Goal: Transaction & Acquisition: Purchase product/service

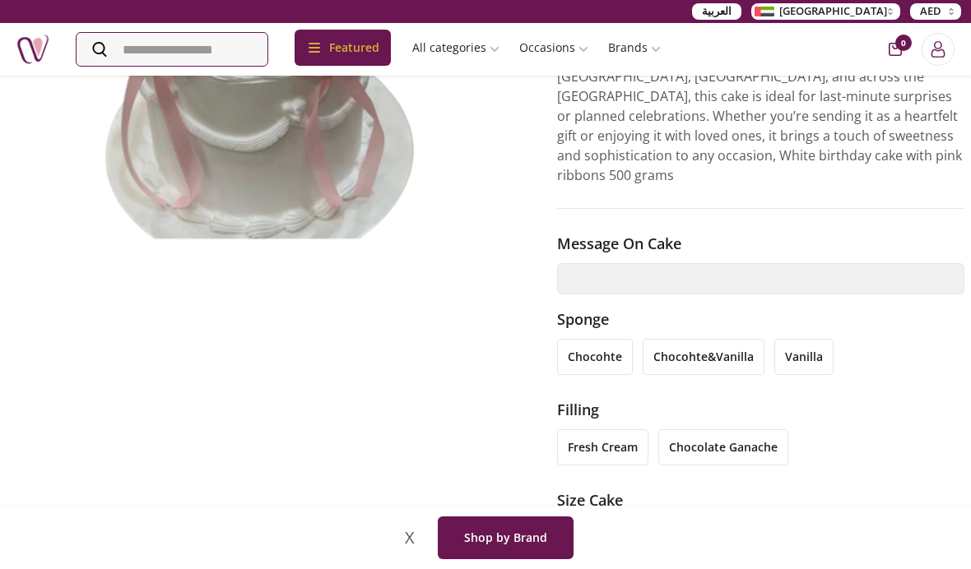
scroll to position [290, 0]
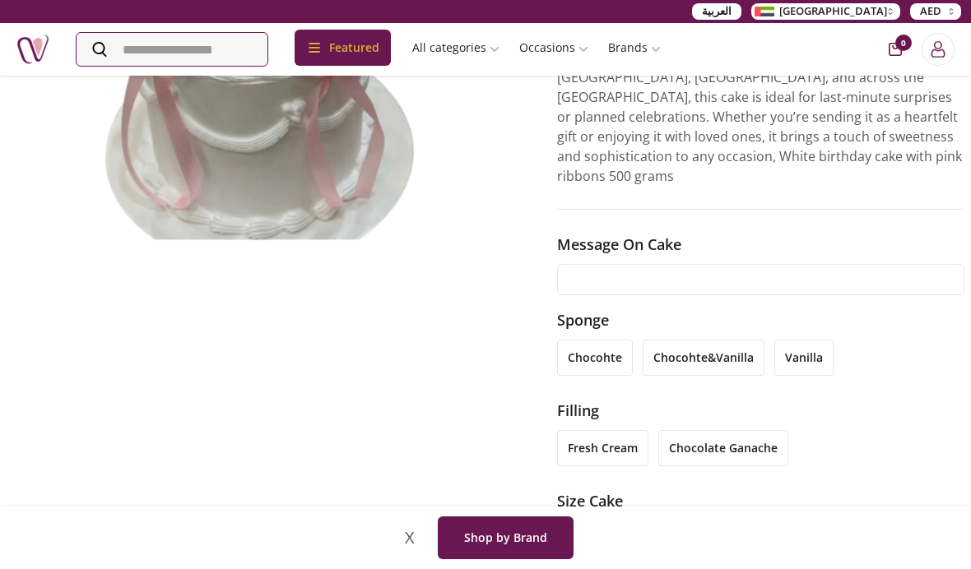
click at [821, 264] on input "text" at bounding box center [760, 279] width 407 height 31
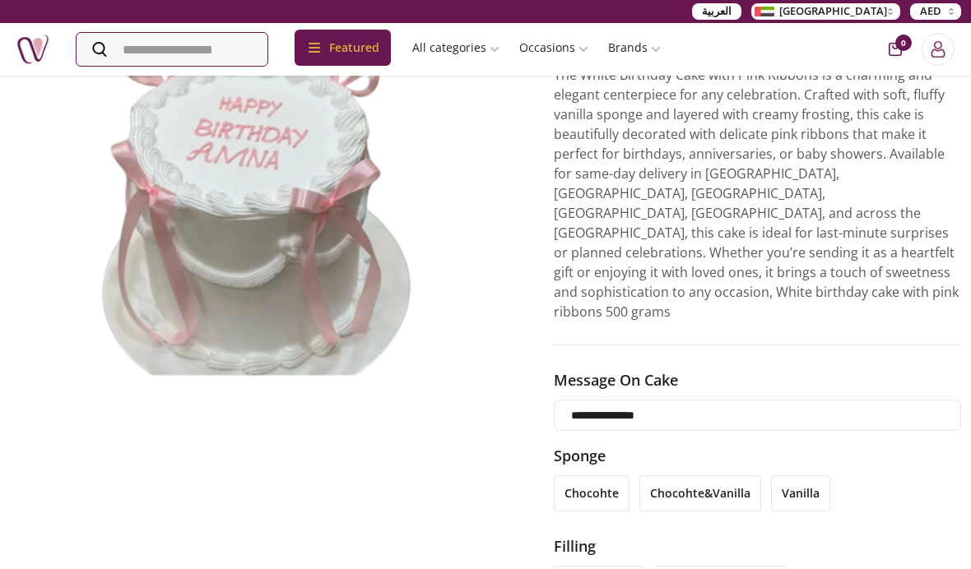
scroll to position [155, 3]
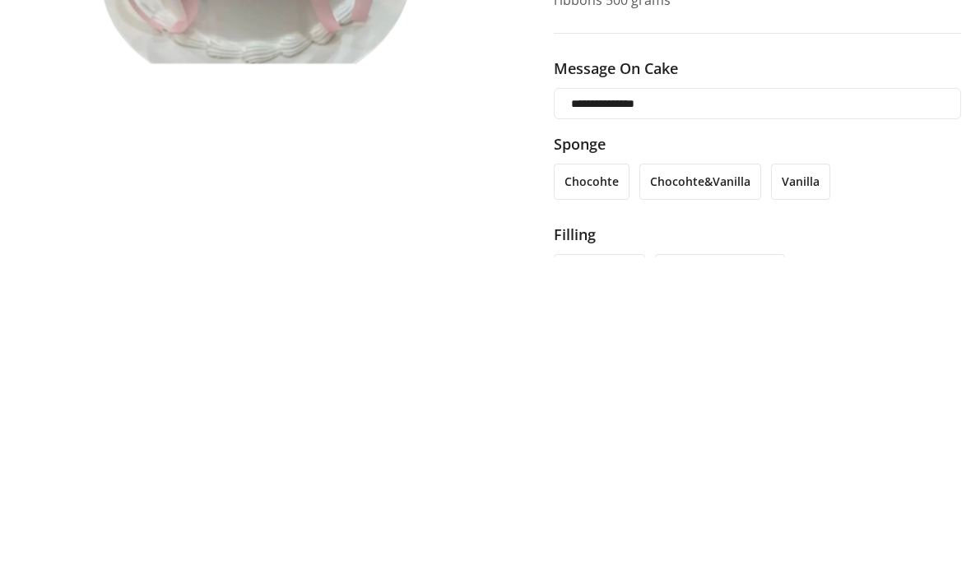
click at [624, 400] on input "**********" at bounding box center [757, 415] width 407 height 31
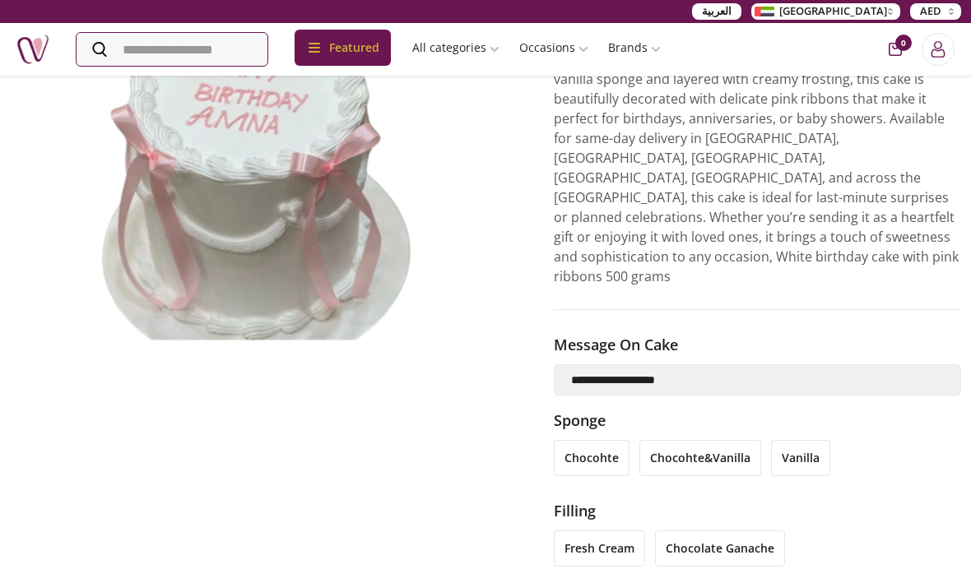
scroll to position [187, 3]
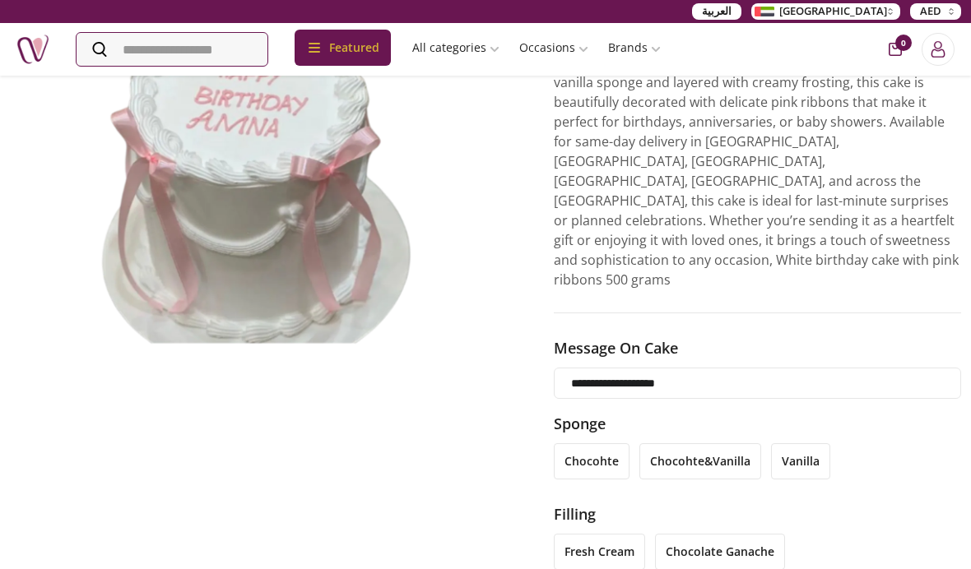
type input "**********"
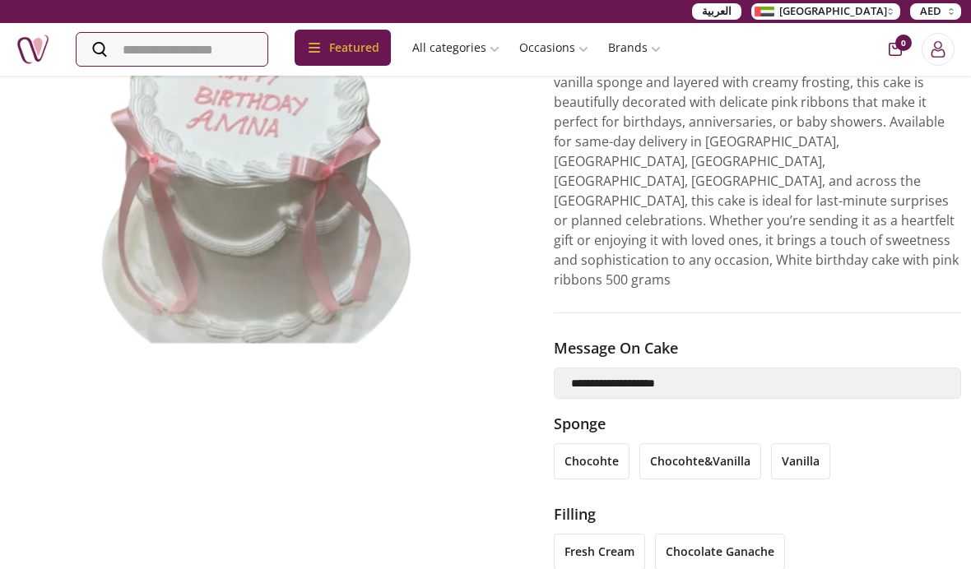
click at [810, 443] on li "vanilla" at bounding box center [800, 461] width 59 height 36
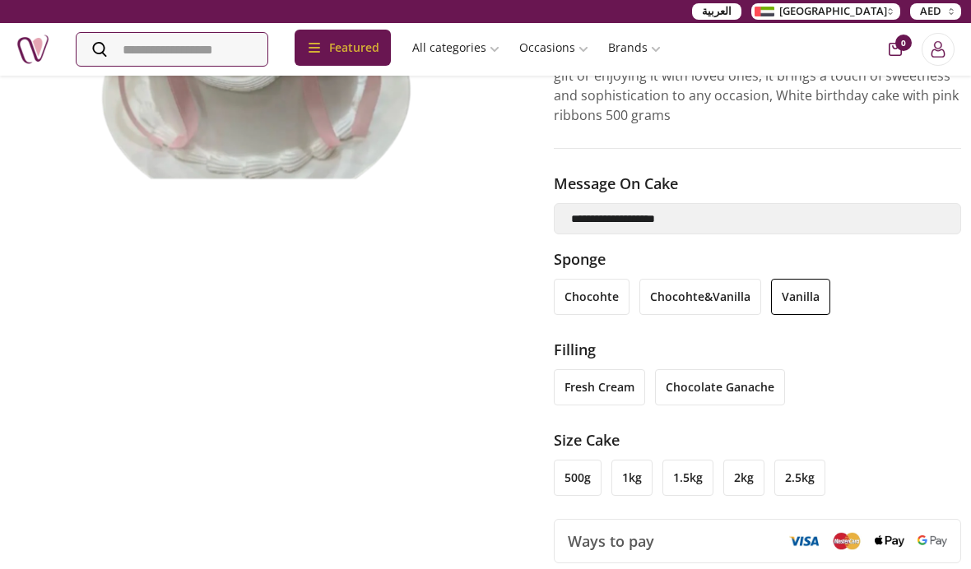
scroll to position [353, 3]
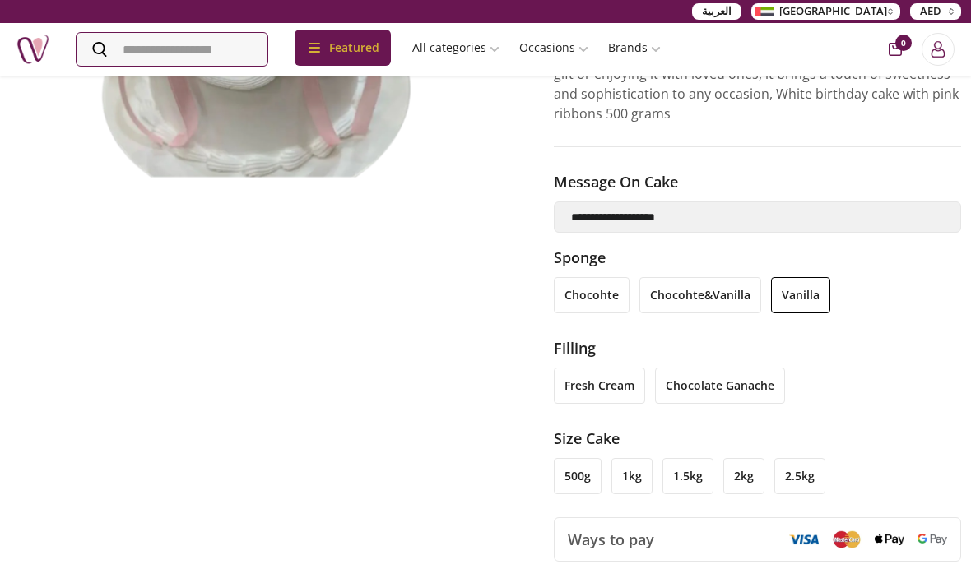
click at [585, 368] on li "fresh cream" at bounding box center [599, 386] width 91 height 36
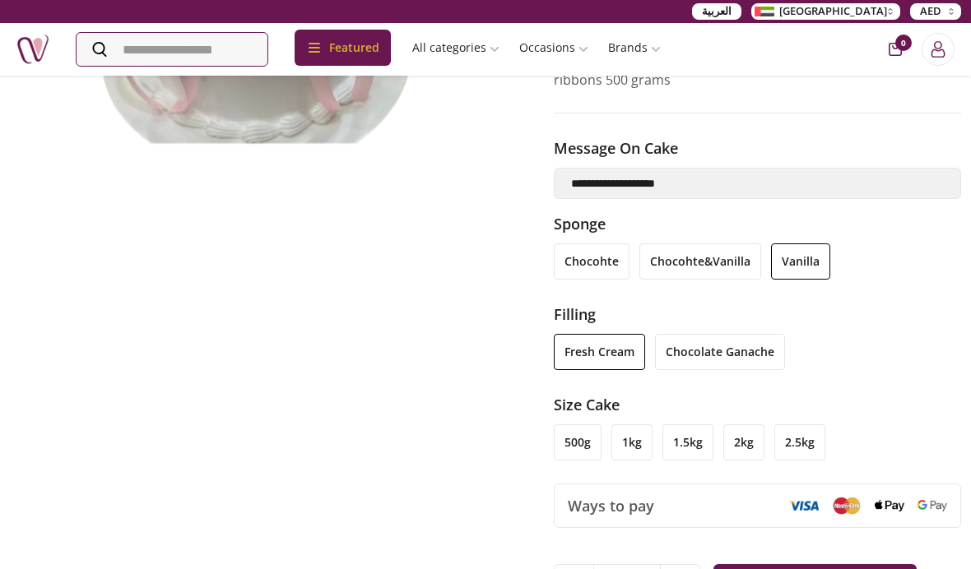
scroll to position [390, 3]
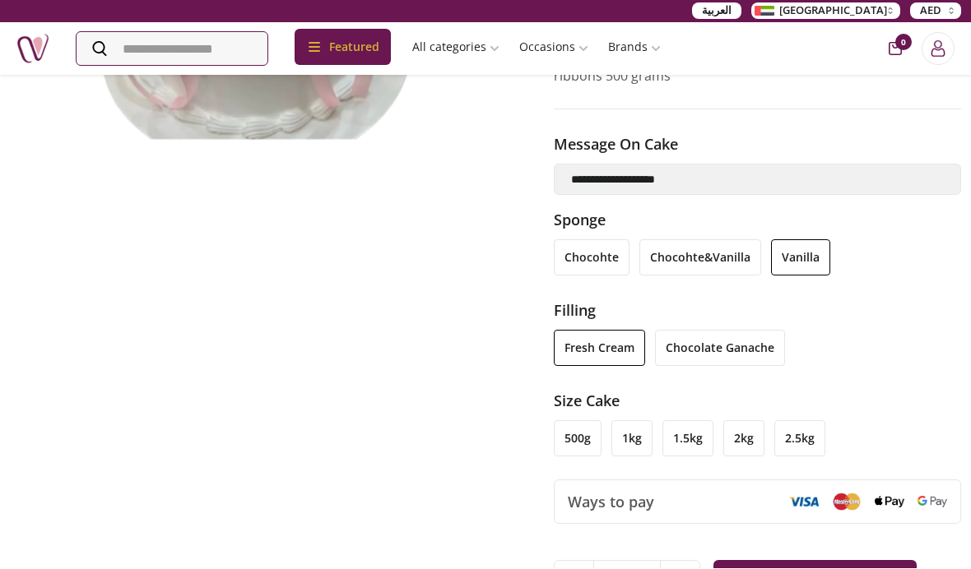
click at [574, 421] on li "500g" at bounding box center [578, 439] width 48 height 36
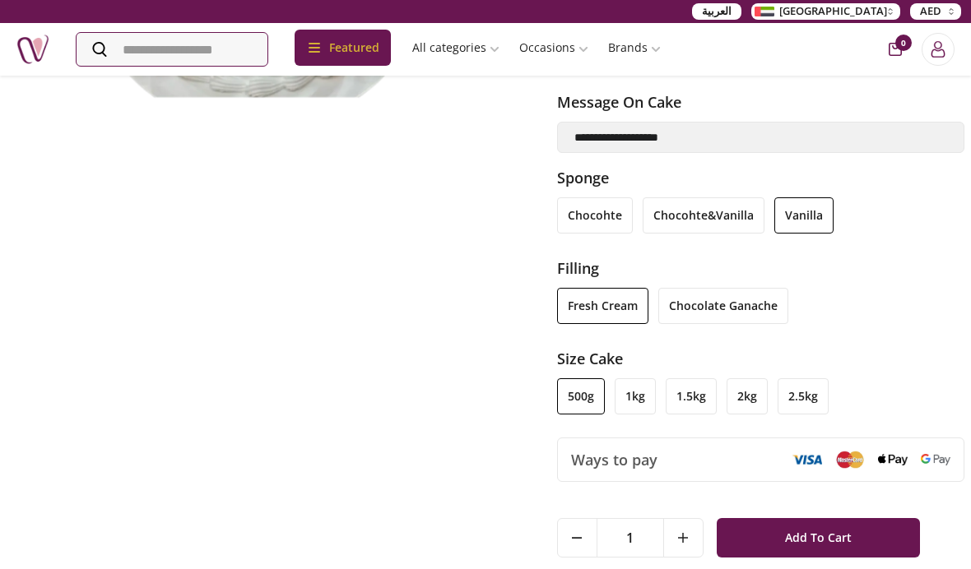
scroll to position [435, 0]
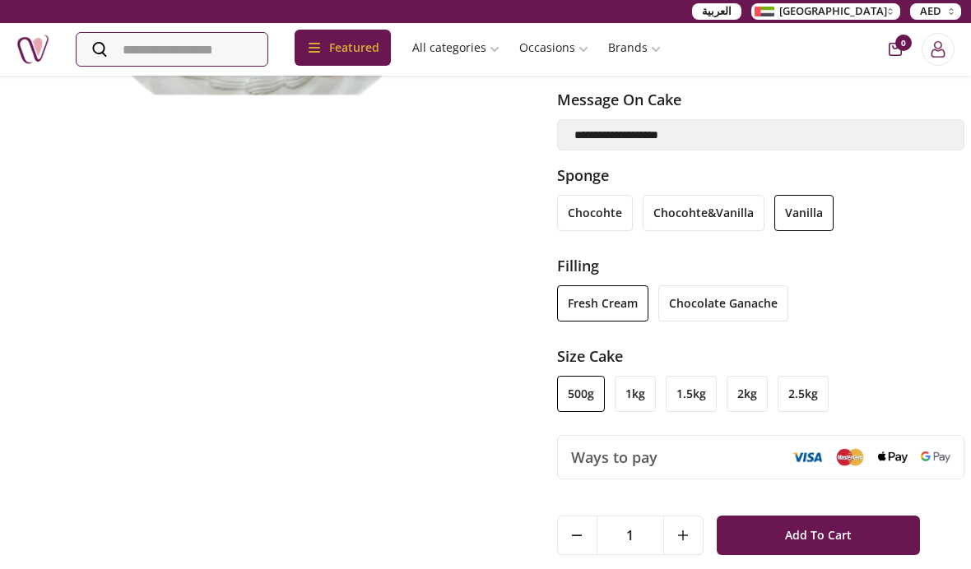
click at [883, 452] on img at bounding box center [893, 458] width 30 height 12
click at [884, 516] on button "Add To Cart" at bounding box center [819, 535] width 204 height 39
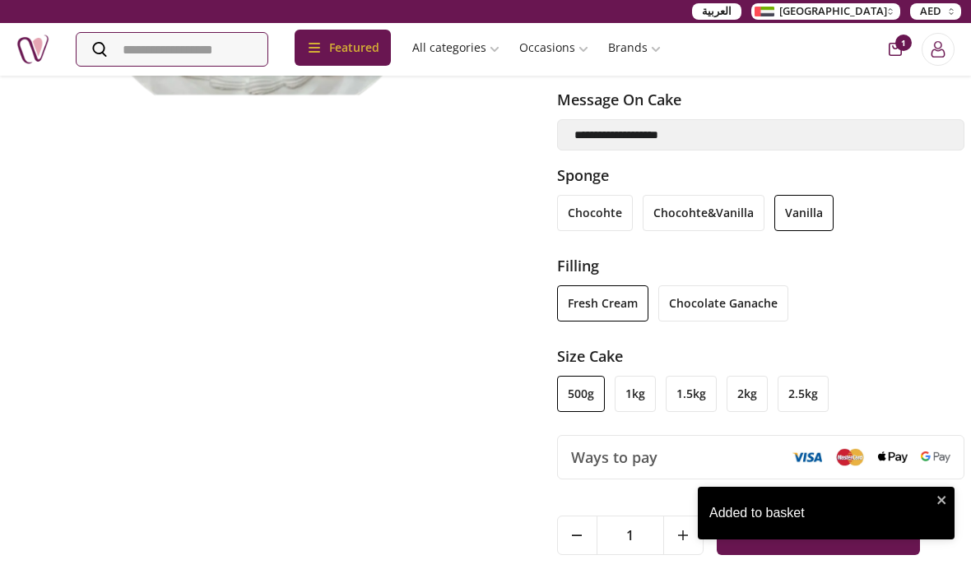
click at [905, 44] on span "1" at bounding box center [903, 43] width 16 height 16
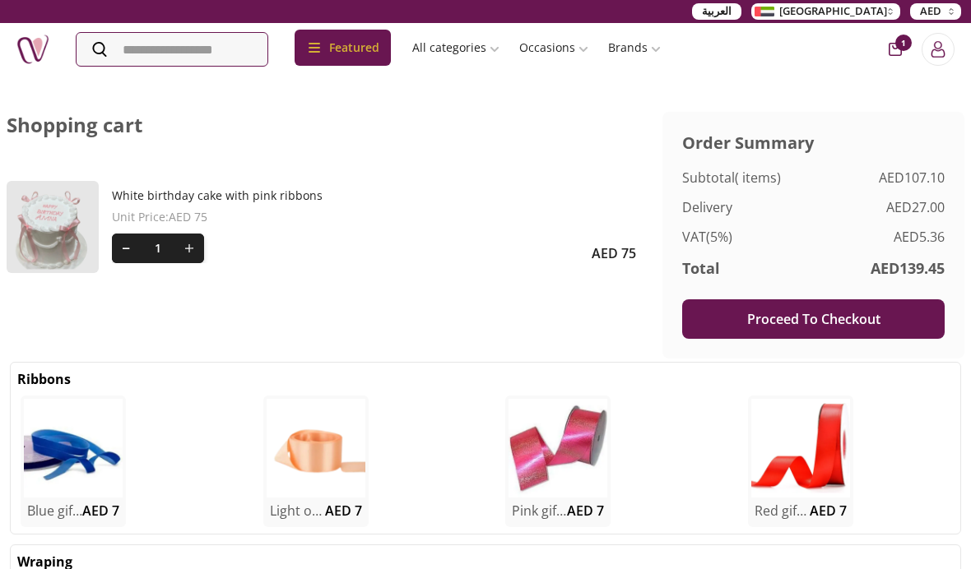
click at [54, 250] on div at bounding box center [53, 227] width 92 height 92
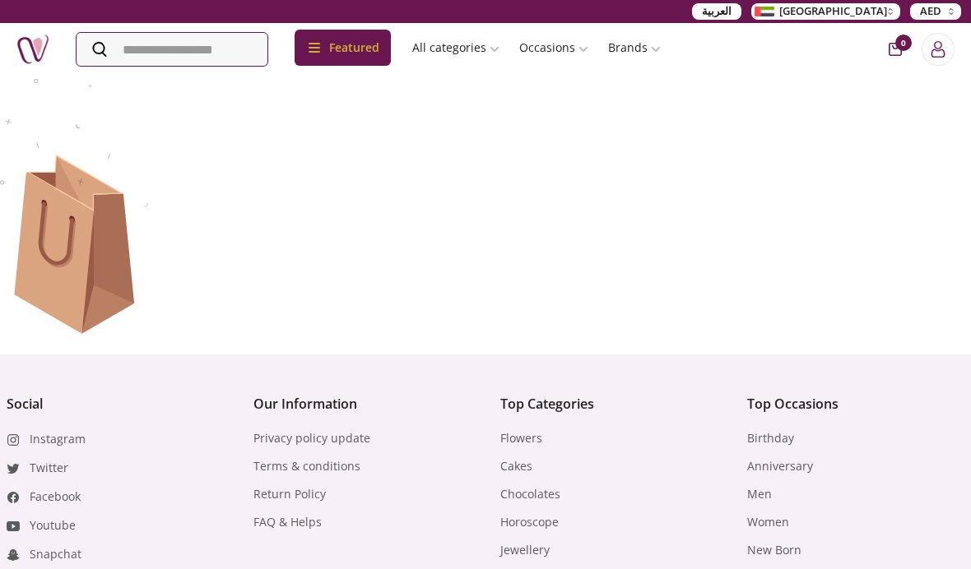
click at [889, 50] on icon "cart-button" at bounding box center [895, 49] width 13 height 13
click at [896, 49] on icon "cart-button" at bounding box center [895, 49] width 13 height 13
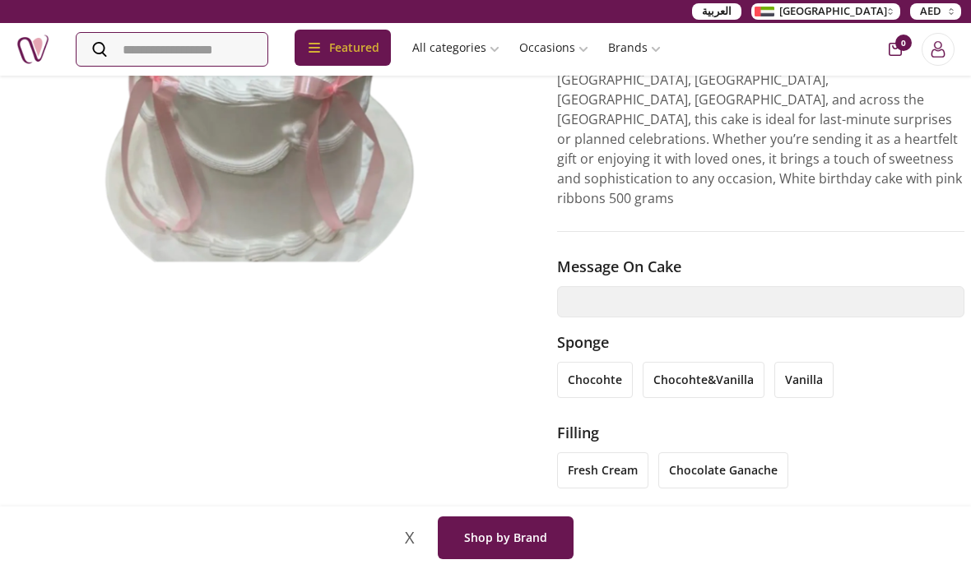
scroll to position [269, 0]
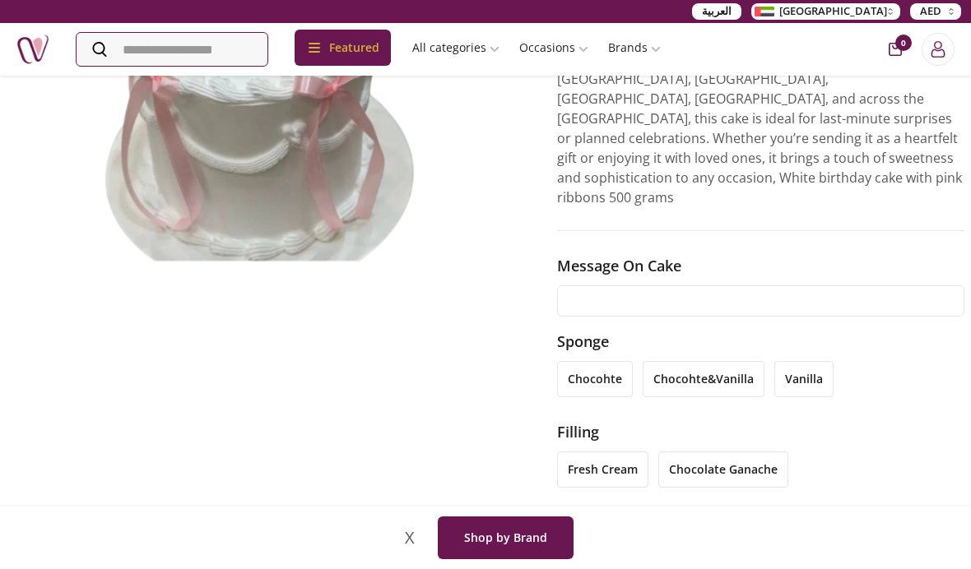
click at [879, 285] on input "text" at bounding box center [760, 300] width 407 height 31
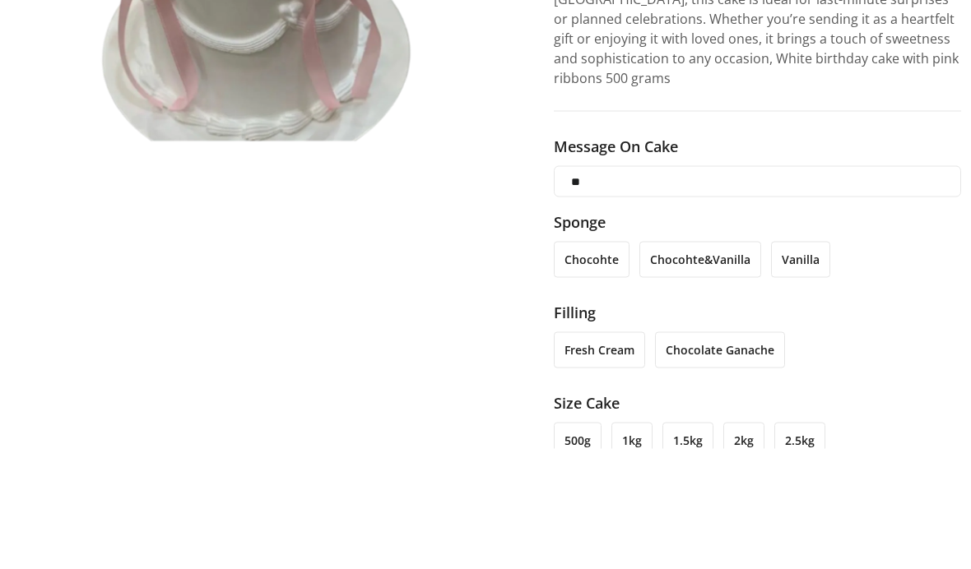
type input "*"
click at [616, 286] on input "**********" at bounding box center [757, 301] width 407 height 31
click at [791, 286] on input "**********" at bounding box center [757, 301] width 407 height 31
type input "*"
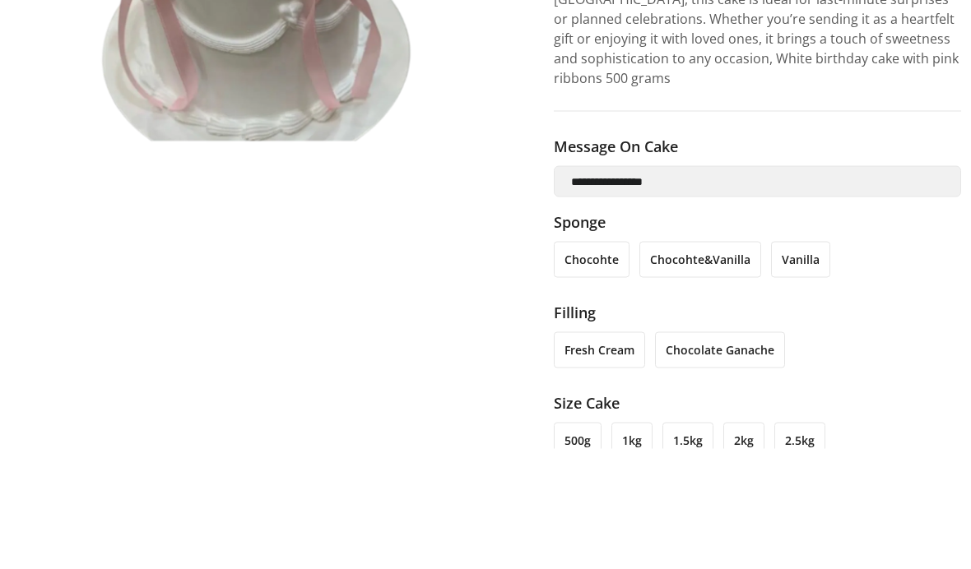
scroll to position [389, 3]
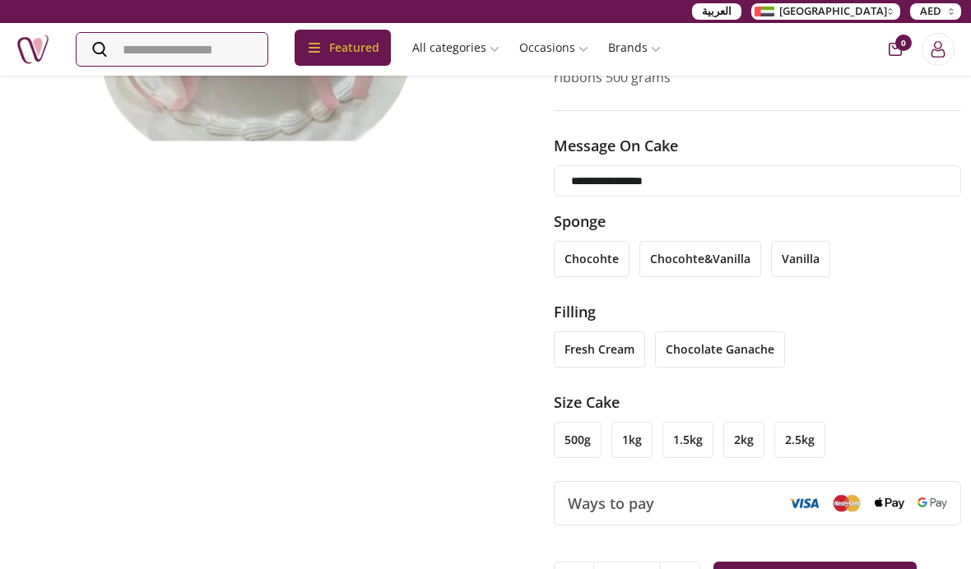
type input "**********"
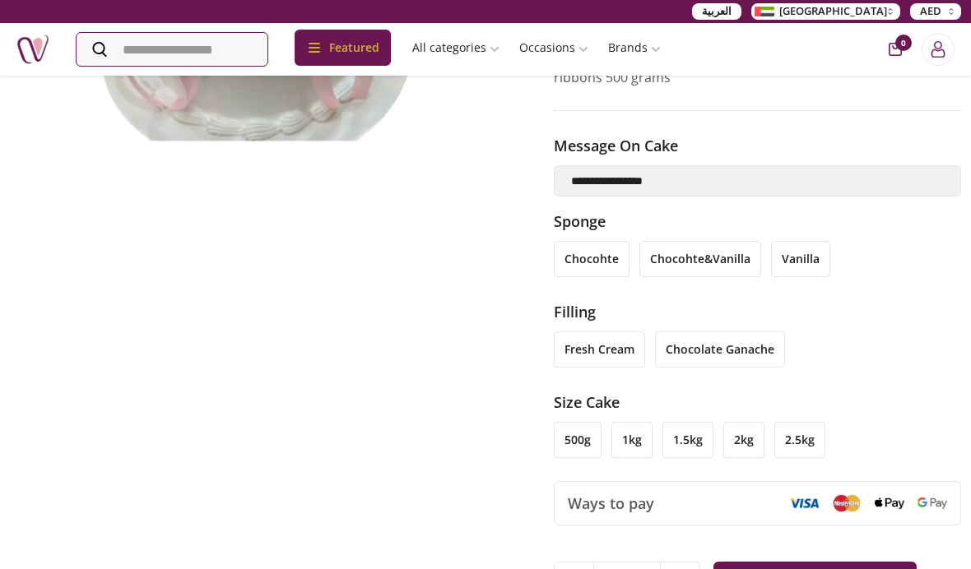
click at [709, 241] on li "chocohte&vanilla" at bounding box center [700, 259] width 122 height 36
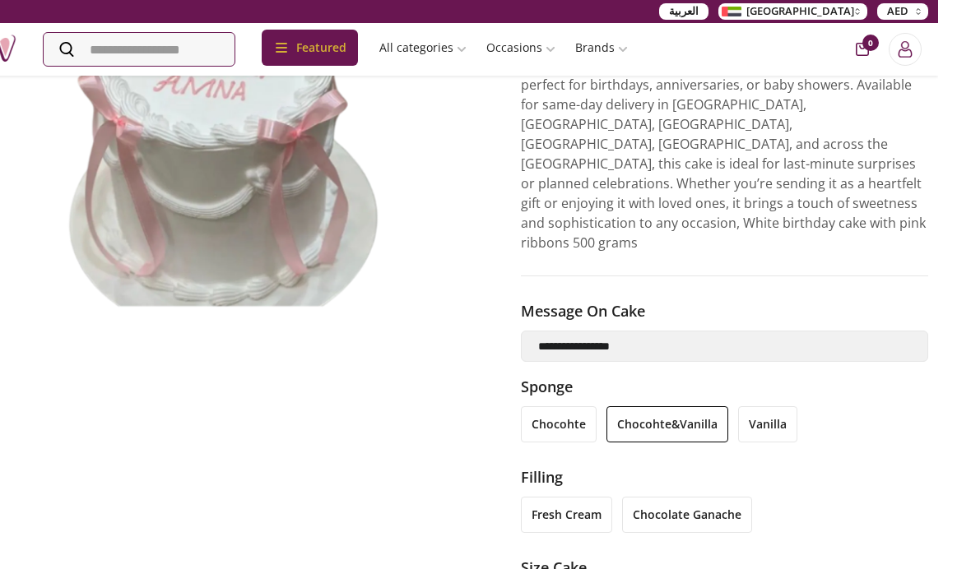
scroll to position [223, 3]
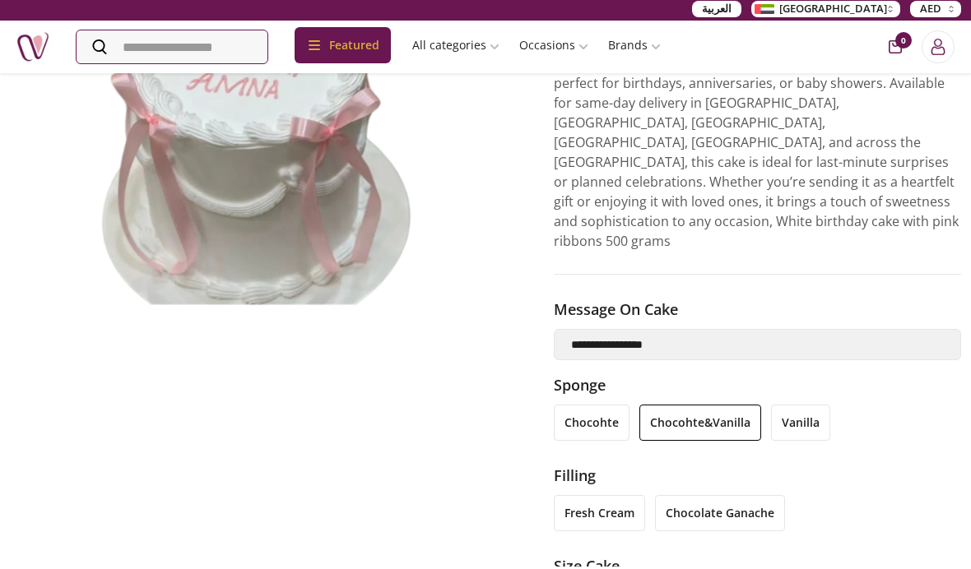
click at [772, 407] on li "vanilla" at bounding box center [800, 425] width 59 height 36
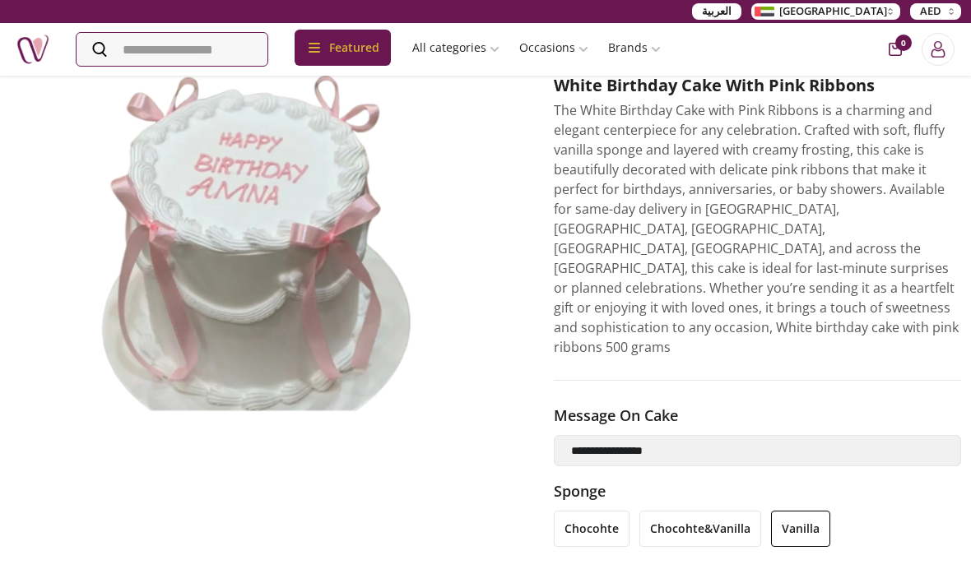
scroll to position [47, 3]
